Goal: Information Seeking & Learning: Learn about a topic

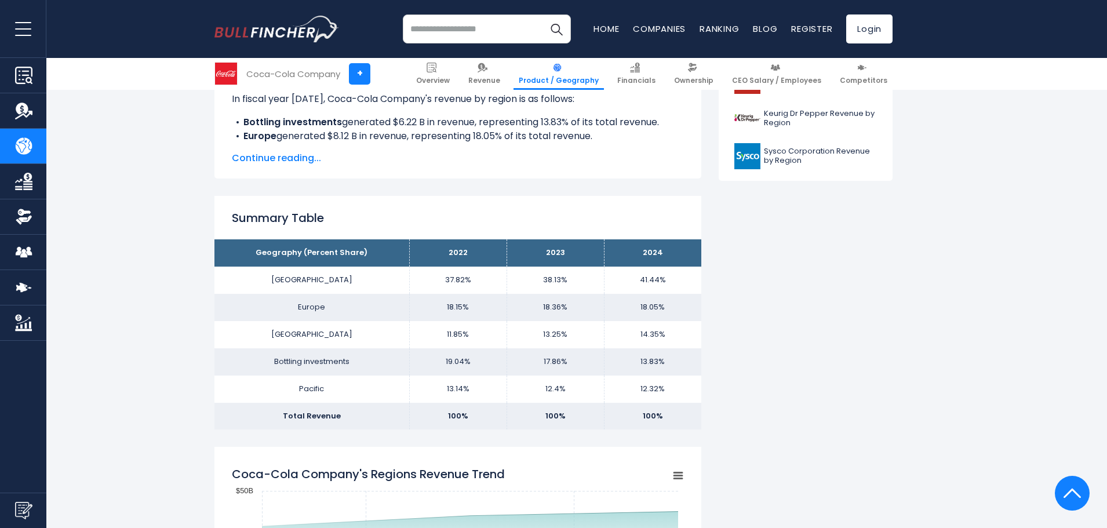
scroll to position [696, 0]
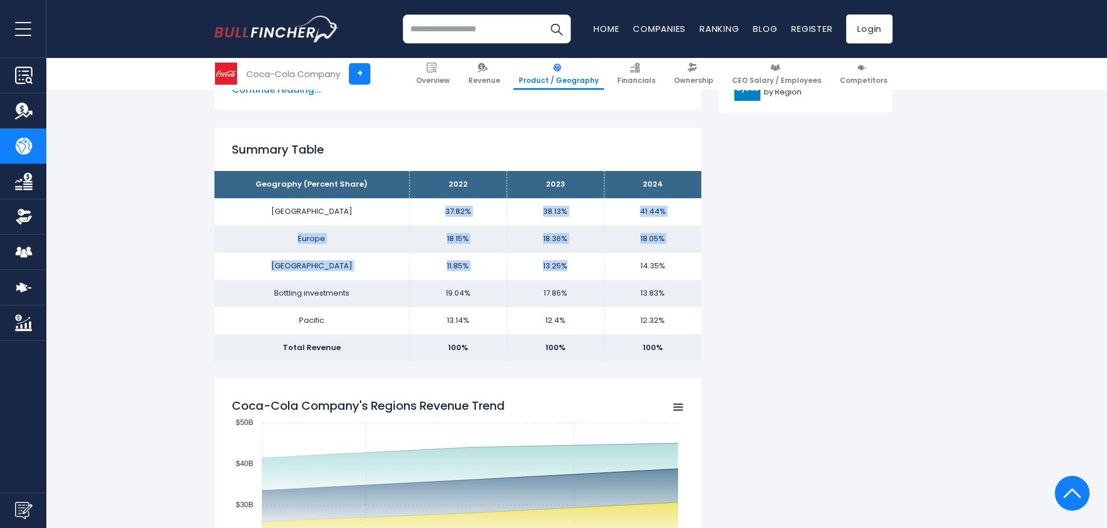
drag, startPoint x: 426, startPoint y: 219, endPoint x: 563, endPoint y: 292, distance: 155.4
click at [571, 275] on tbody "Geography (Percent Share) 2022 2023 2024 North America 37.82% 38.13% Europe Lat…" at bounding box center [458, 266] width 487 height 190
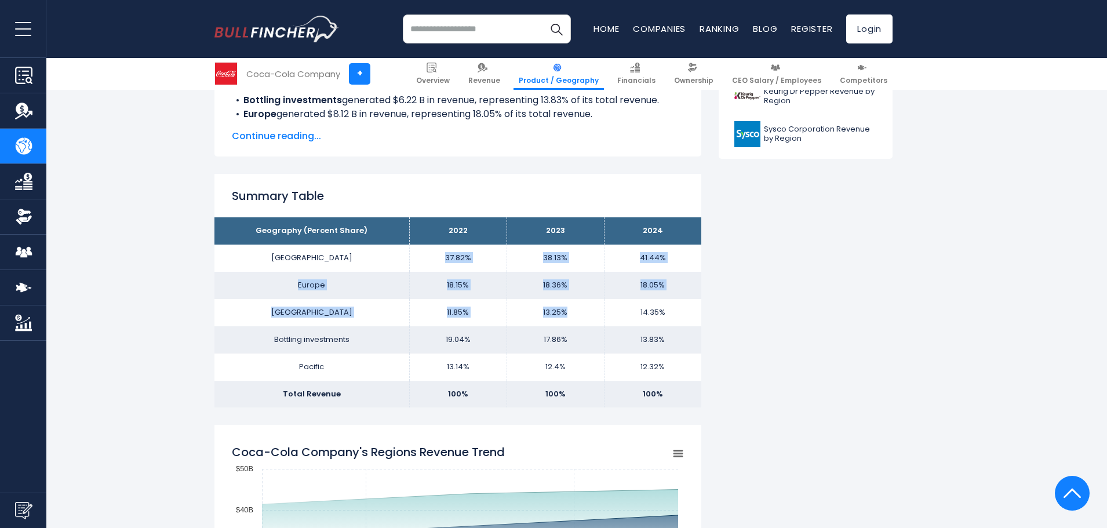
scroll to position [522, 0]
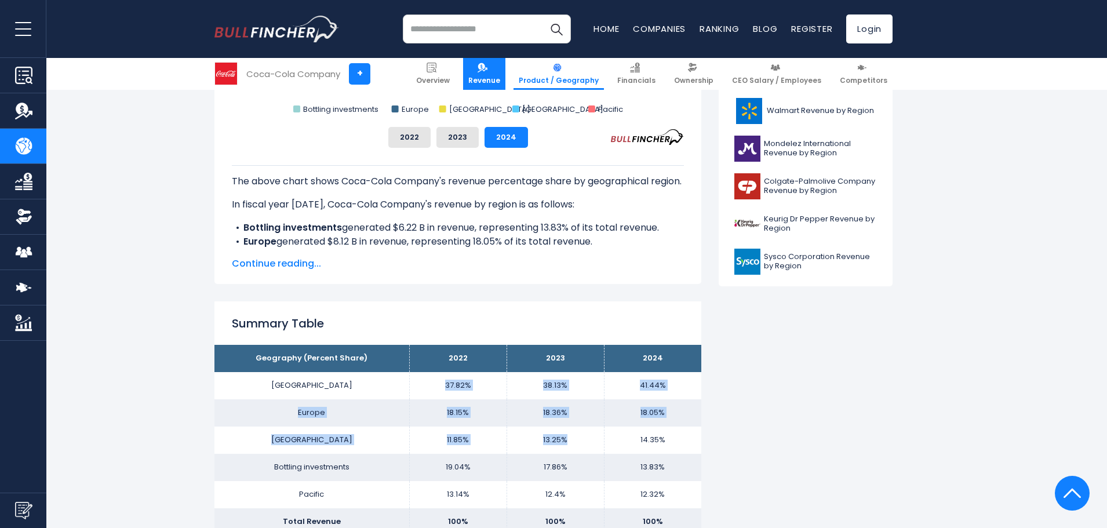
click at [483, 62] on link "Revenue" at bounding box center [484, 74] width 42 height 32
click at [500, 76] on span "Revenue" at bounding box center [484, 80] width 32 height 9
click at [500, 79] on span "Revenue" at bounding box center [484, 80] width 32 height 9
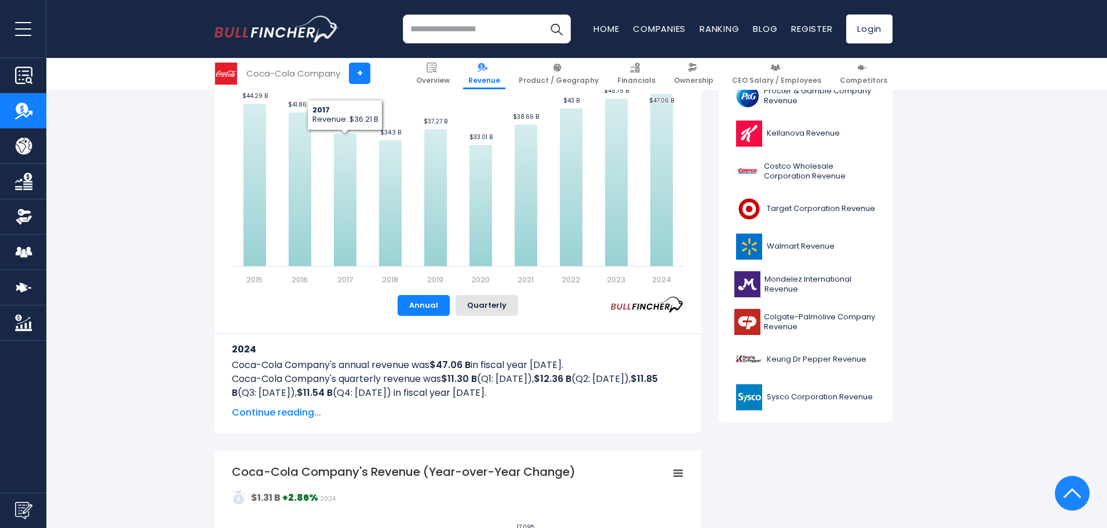
scroll to position [406, 0]
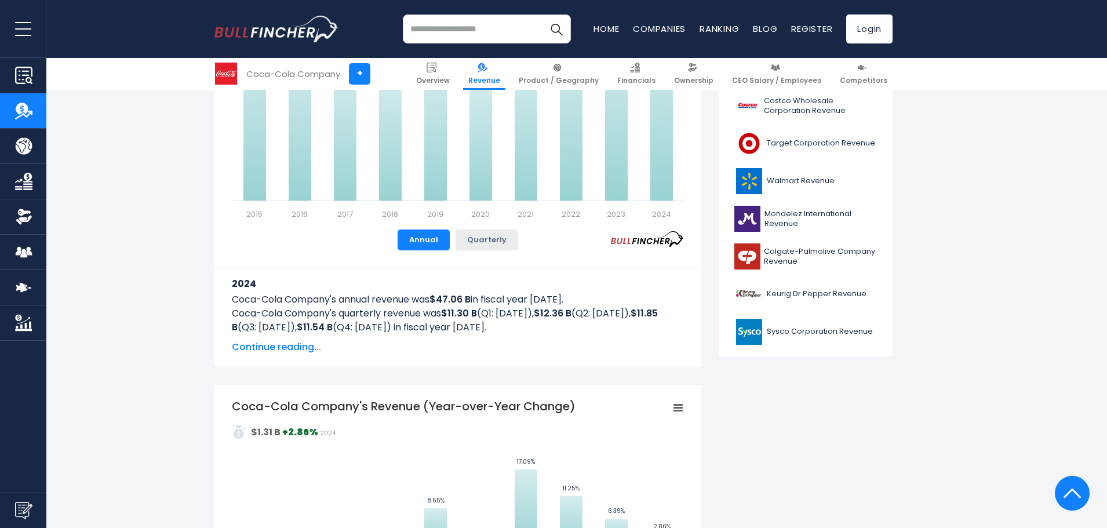
click at [497, 244] on button "Quarterly" at bounding box center [487, 240] width 63 height 21
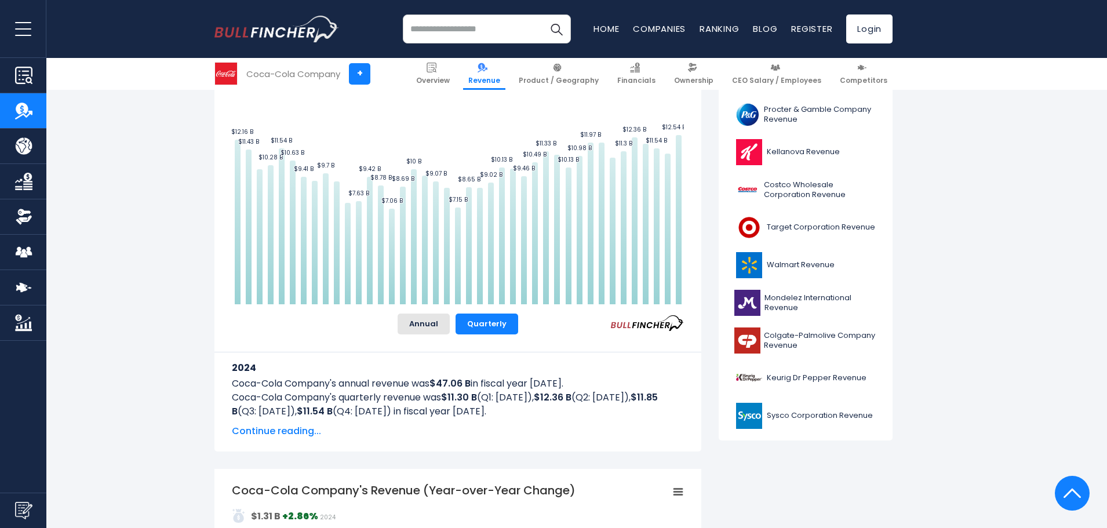
scroll to position [295, 0]
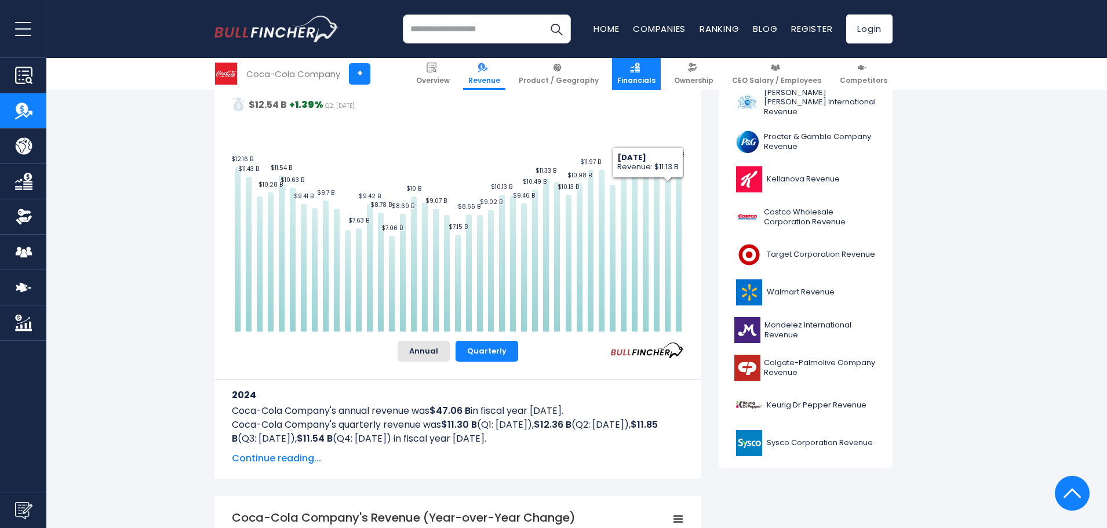
click at [656, 76] on span "Financials" at bounding box center [637, 80] width 38 height 9
click at [647, 78] on span "Financials" at bounding box center [637, 80] width 38 height 9
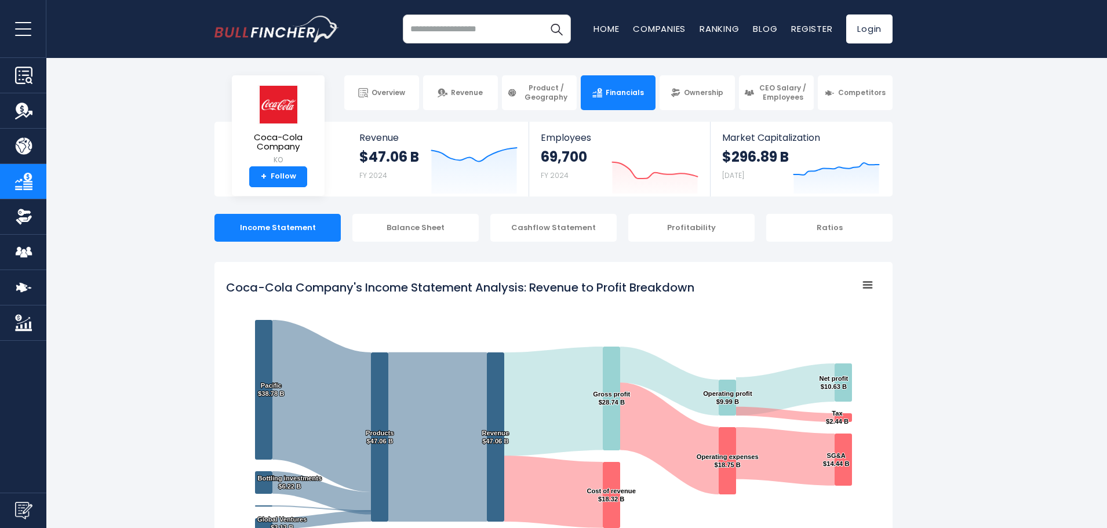
drag, startPoint x: 999, startPoint y: 235, endPoint x: 965, endPoint y: 243, distance: 35.0
click at [880, 286] on rect "Coca-Cola Company's Income Statement Analysis: Revenue to Profit Breakdown" at bounding box center [553, 419] width 655 height 290
click at [869, 286] on rect "Coca-Cola Company's Income Statement Analysis: Revenue to Profit Breakdown" at bounding box center [868, 285] width 16 height 16
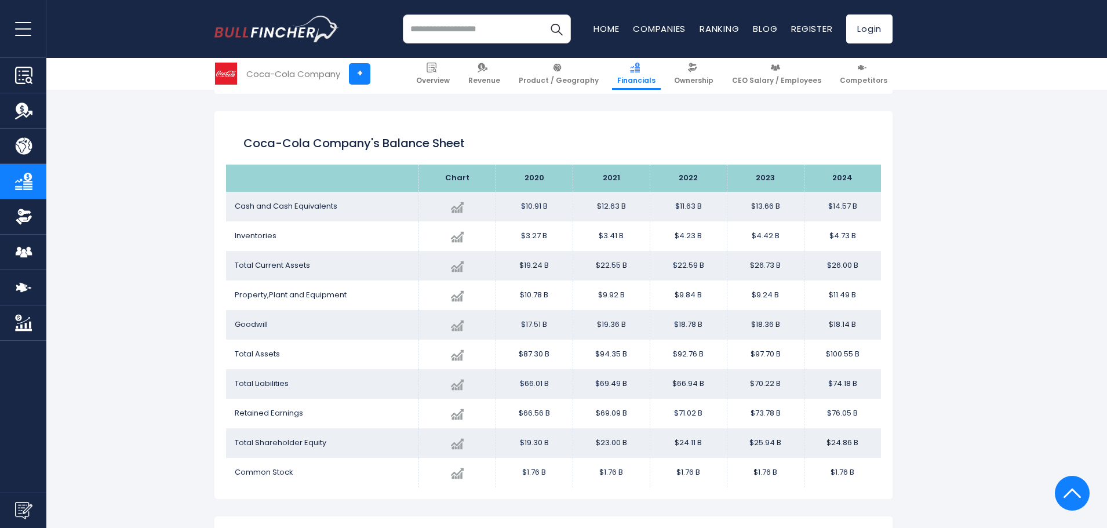
scroll to position [928, 0]
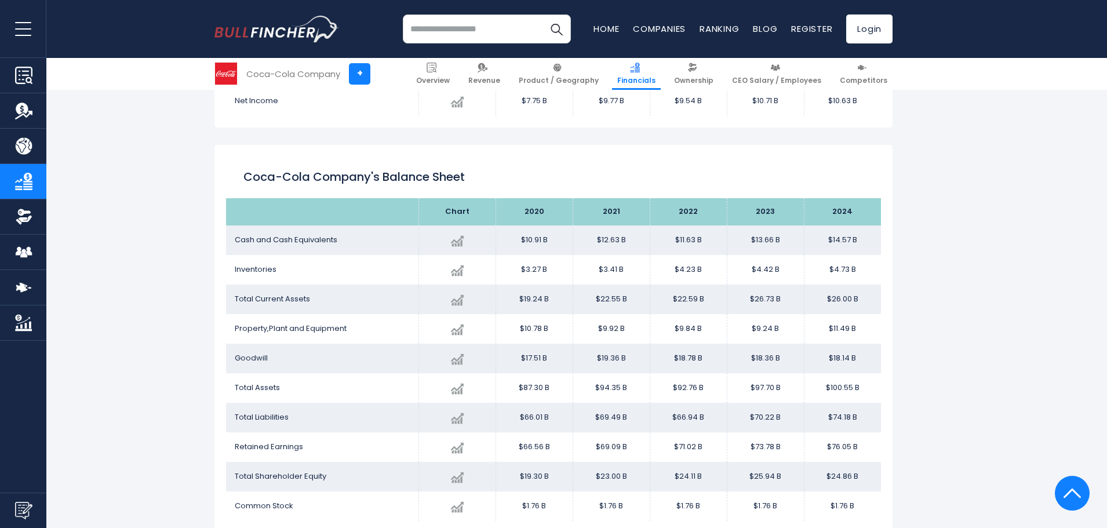
click at [531, 210] on th "2020" at bounding box center [534, 211] width 77 height 27
click at [536, 235] on td "$10.91 B" at bounding box center [534, 241] width 77 height 30
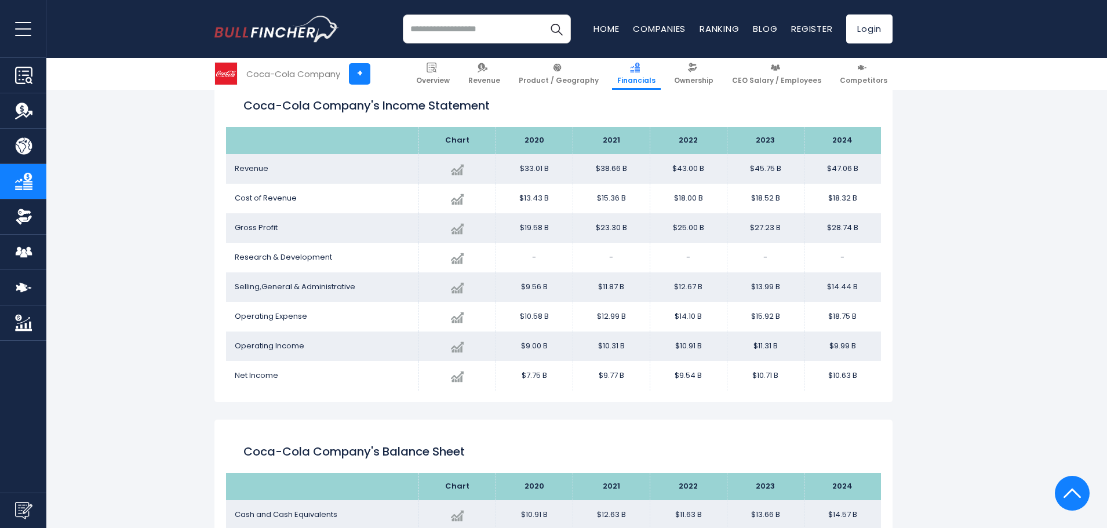
scroll to position [580, 0]
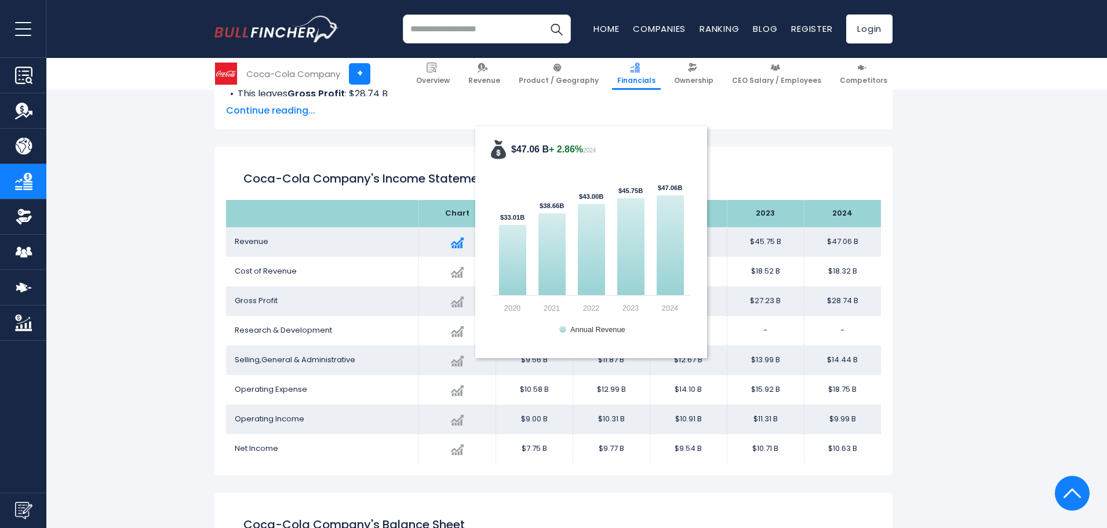
click at [450, 244] on div "Created with Highcharts 12.1.2 $47.06 B + 2.86% 2024 $33.01B ​ $33.01B $38.66B …" at bounding box center [457, 242] width 59 height 21
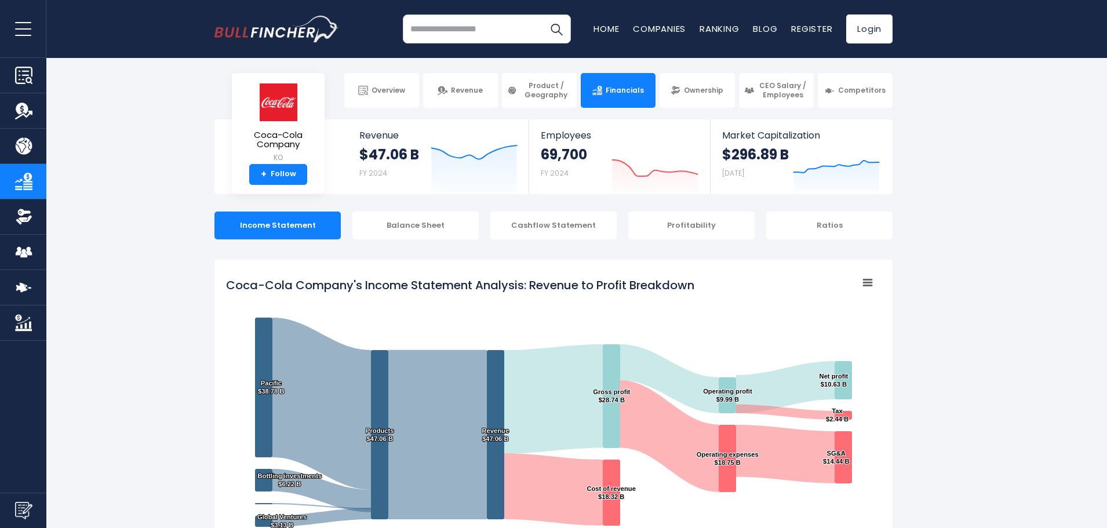
scroll to position [0, 0]
